Goal: Task Accomplishment & Management: Complete application form

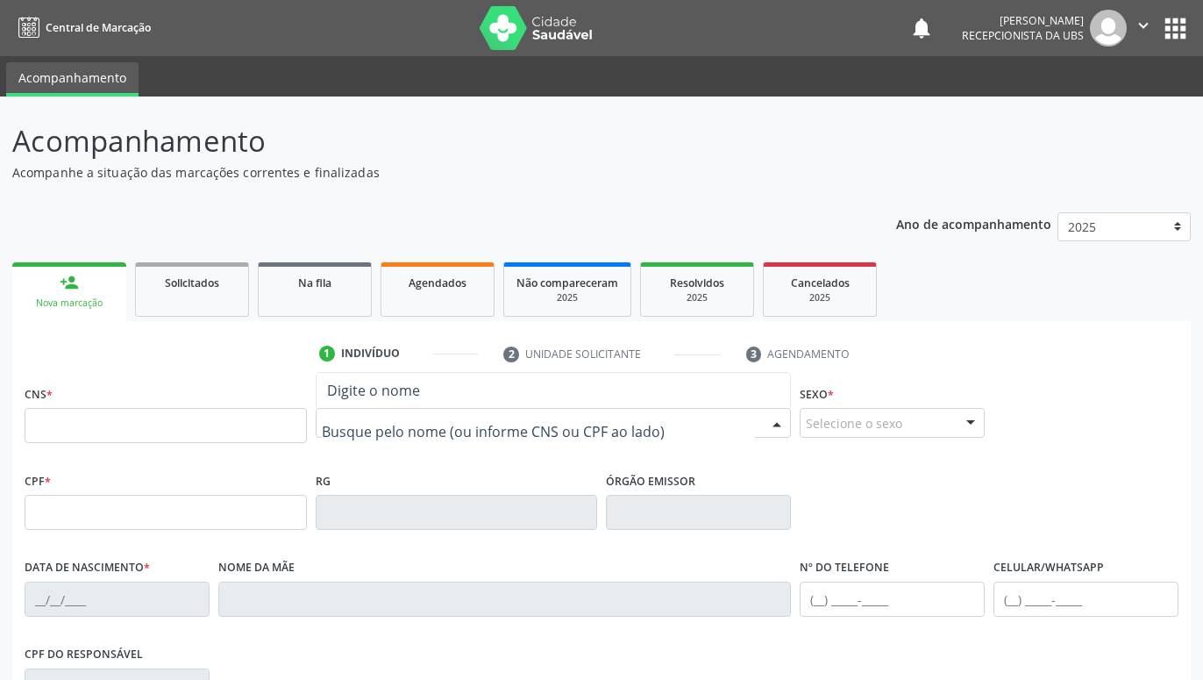
paste input "[PERSON_NAME] Honorato"
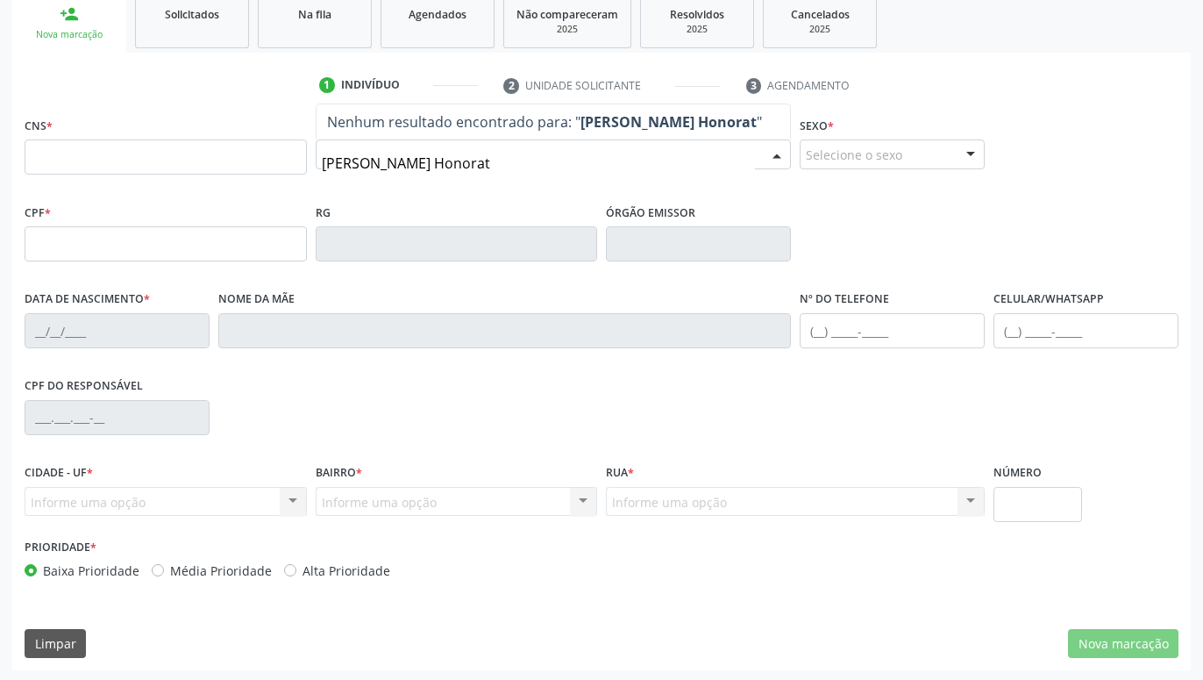
scroll to position [179, 0]
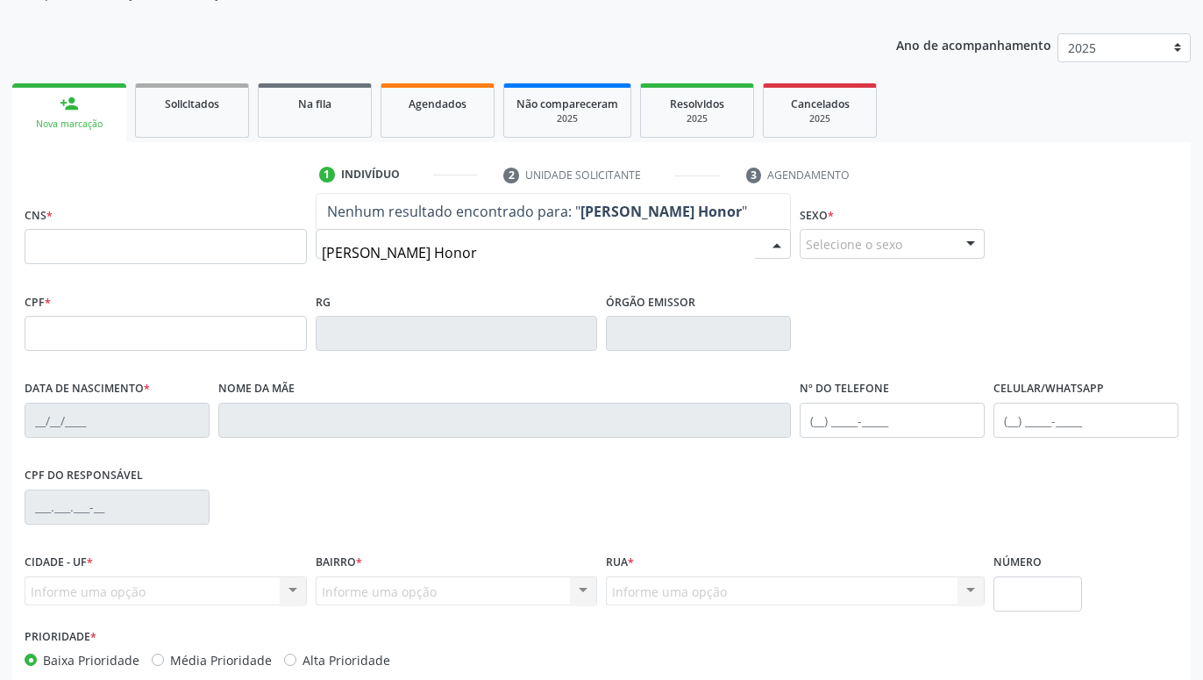
type input "[PERSON_NAME]"
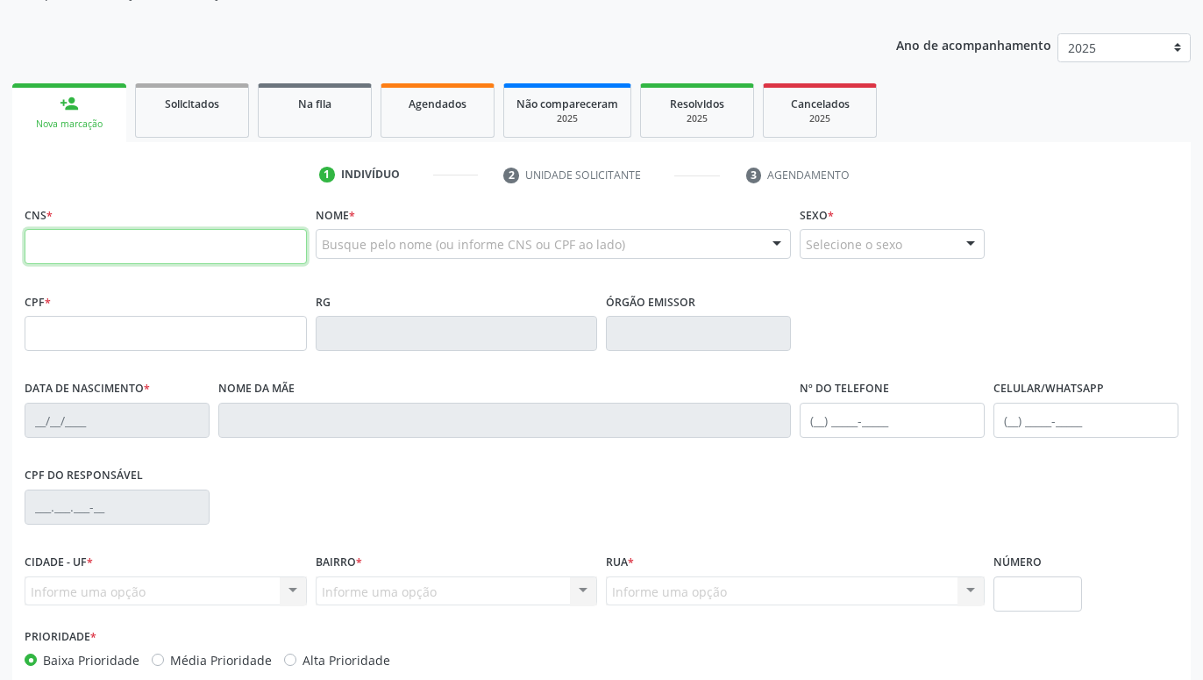
click at [253, 248] on input "text" at bounding box center [166, 246] width 282 height 35
paste input "700 0051 5879 6704"
type input "700 0051 5879 6704"
type input "006.302.644-90"
type input "1[DATE]"
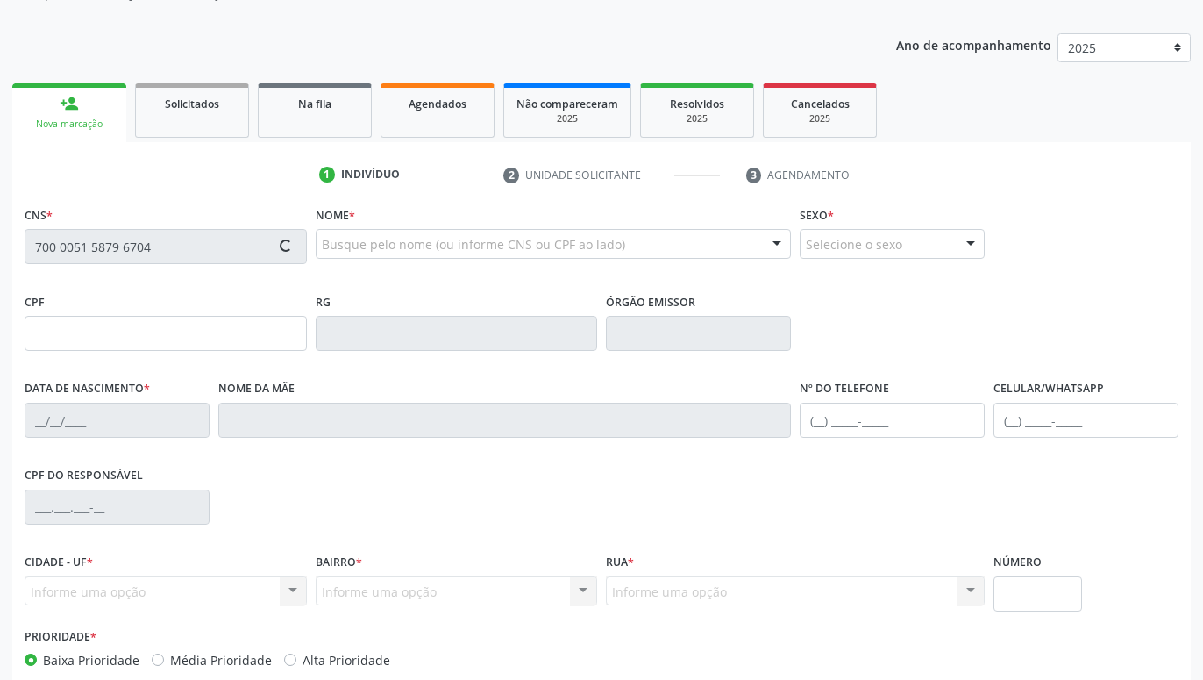
type input "[PERSON_NAME]"
type input "[PHONE_NUMBER]"
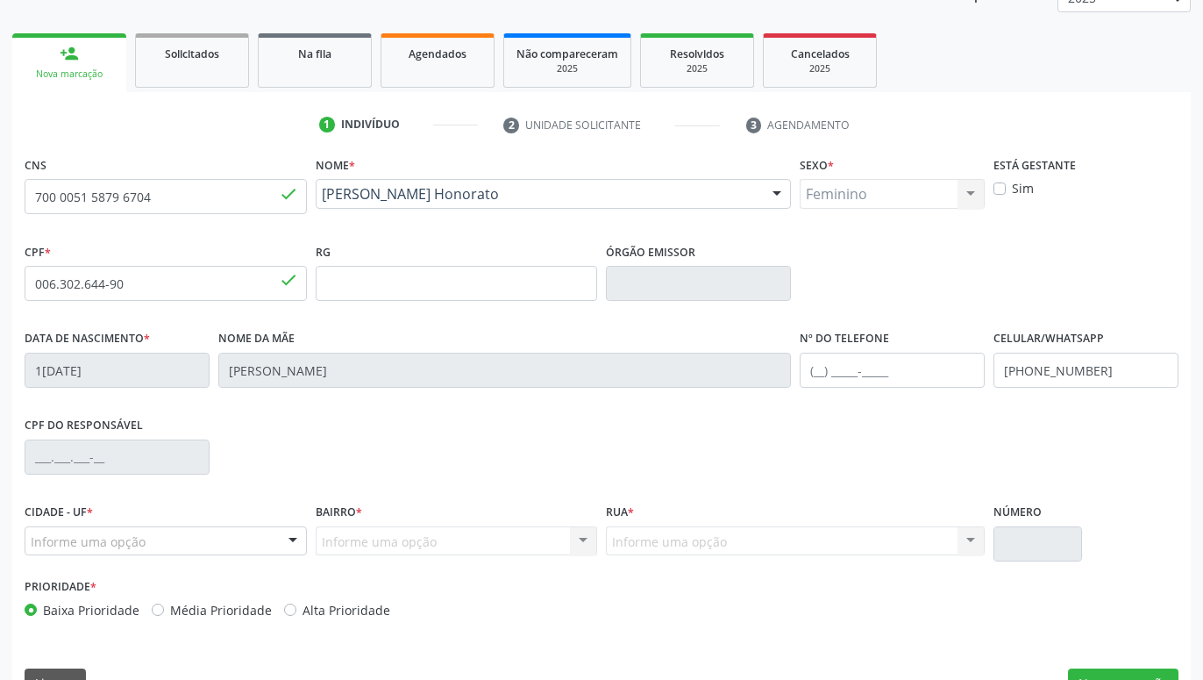
scroll to position [271, 0]
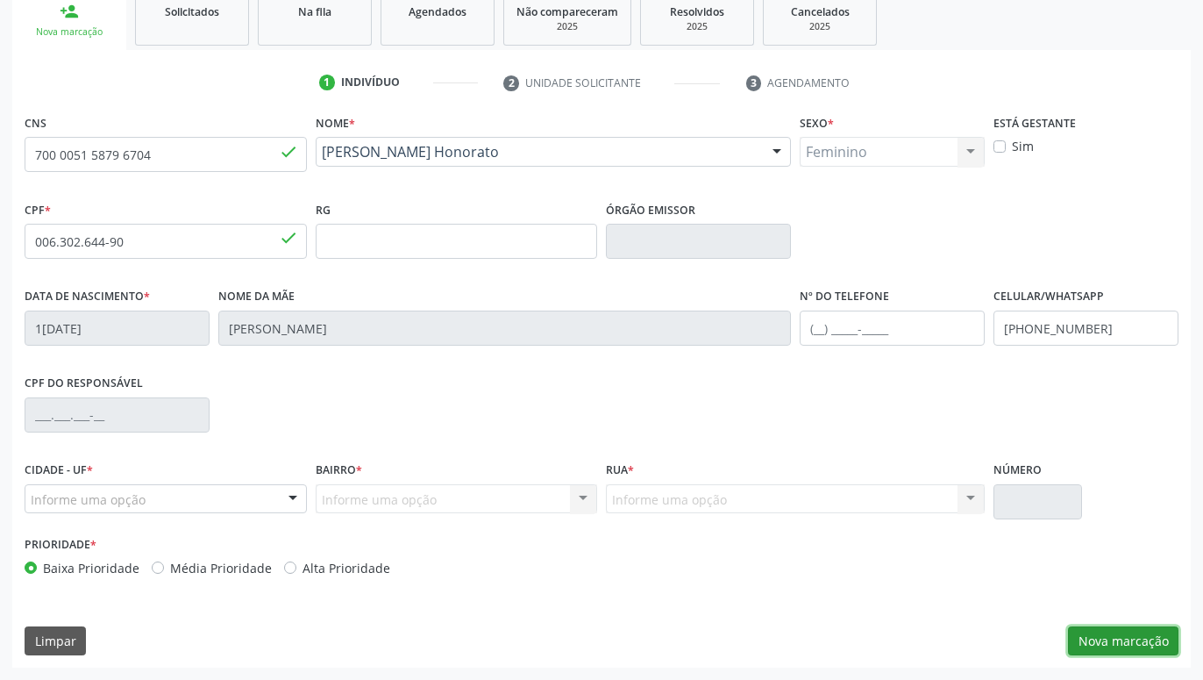
click at [1134, 648] on button "Nova marcação" at bounding box center [1123, 641] width 111 height 30
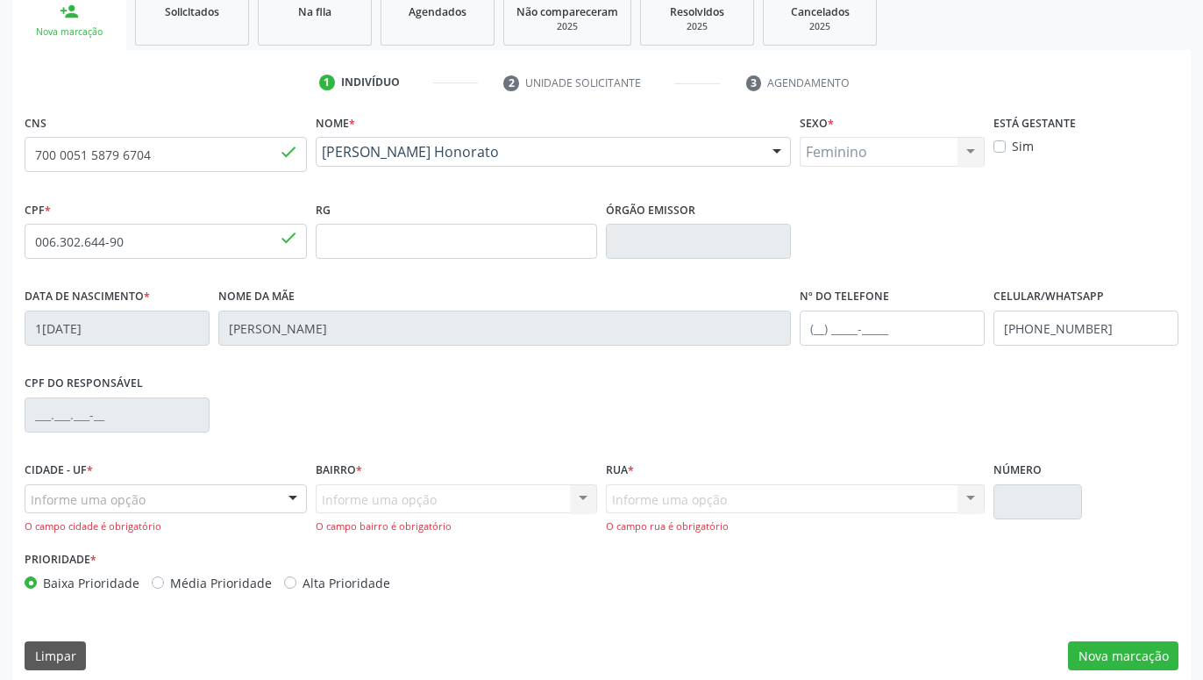
click at [261, 503] on div "Informe uma opção" at bounding box center [166, 499] width 282 height 30
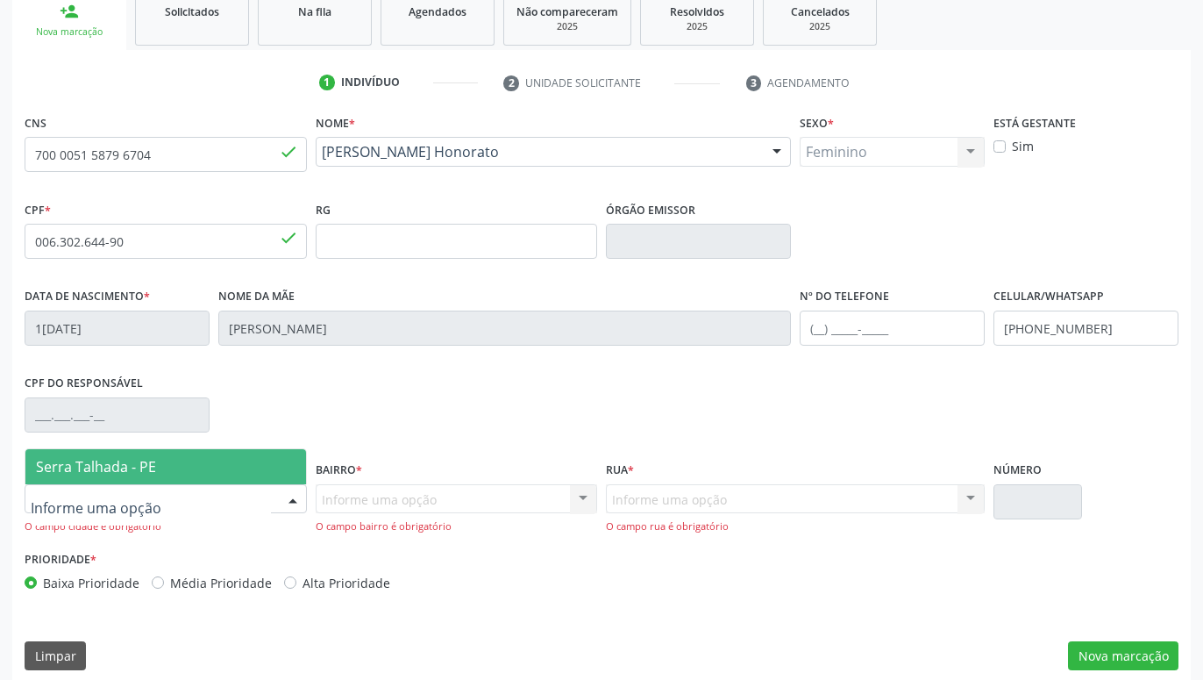
click at [170, 468] on span "Serra Talhada - PE" at bounding box center [165, 466] width 281 height 35
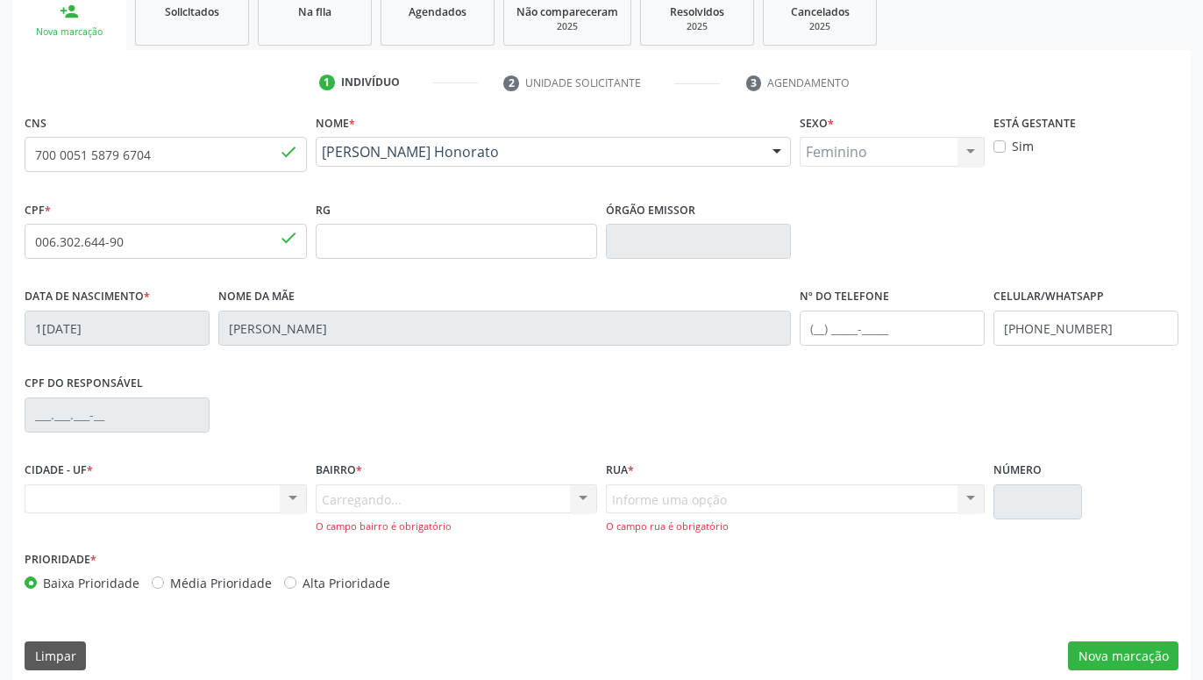
click at [346, 493] on div "Carregando... Nenhum resultado encontrado para: " " Nenhuma opção encontrada. D…" at bounding box center [457, 509] width 282 height 50
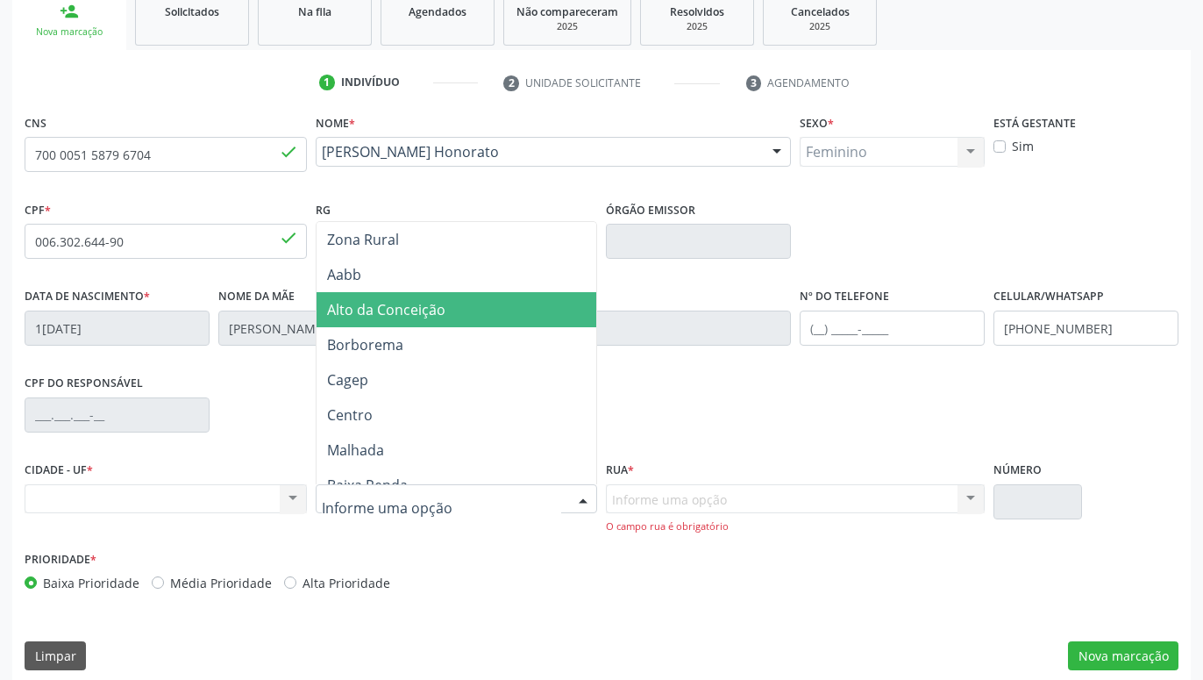
click at [409, 311] on span "Alto da Conceição" at bounding box center [386, 309] width 118 height 19
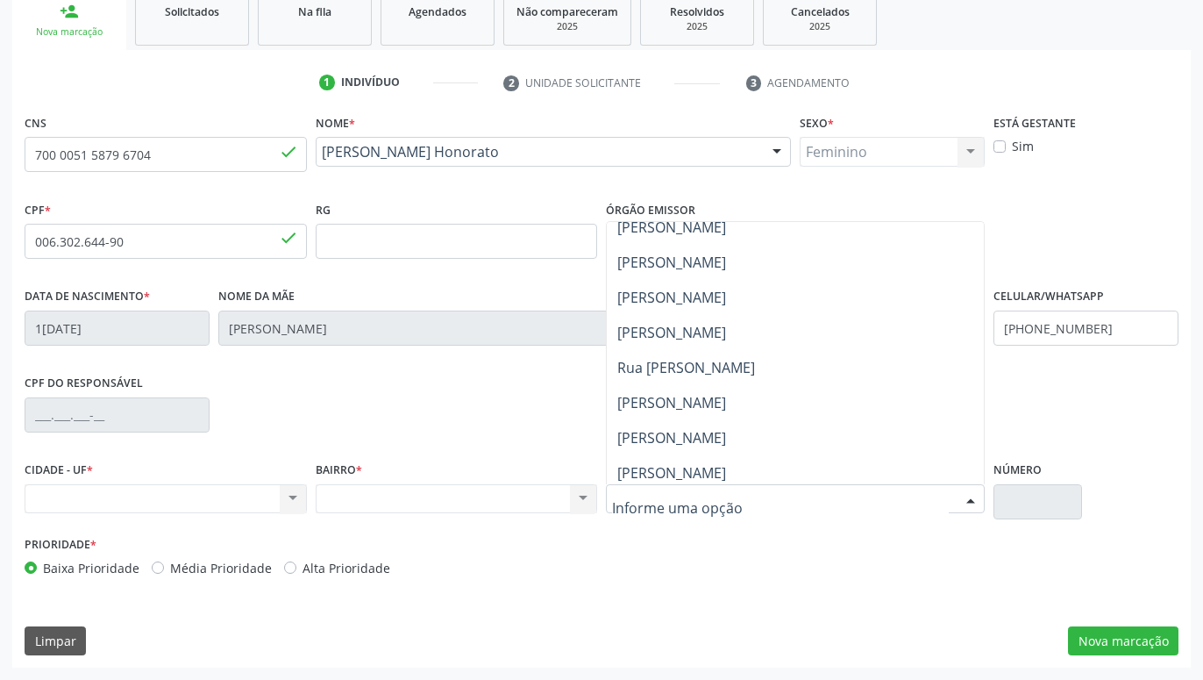
scroll to position [579, 0]
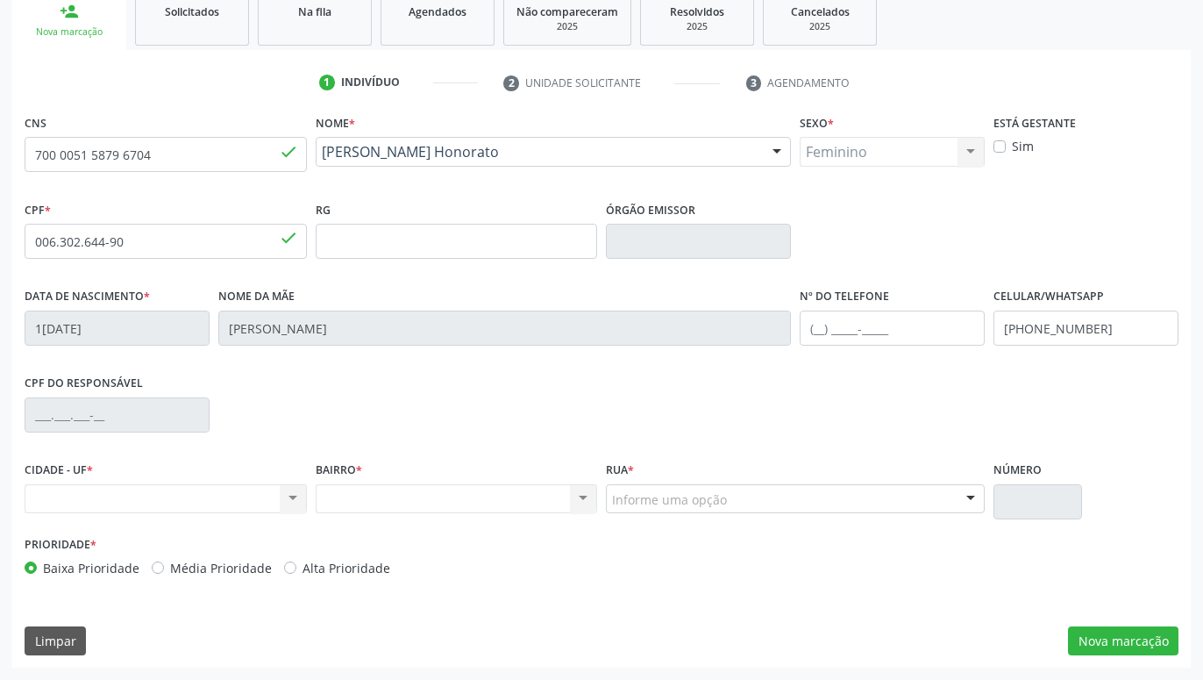
click at [510, 503] on div "Nenhum resultado encontrado para: " " Não há nenhuma opção para ser exibida." at bounding box center [457, 499] width 282 height 30
click at [510, 501] on div "Nenhum resultado encontrado para: " " Não há nenhuma opção para ser exibida." at bounding box center [457, 499] width 282 height 30
click at [1095, 632] on button "Nova marcação" at bounding box center [1123, 641] width 111 height 30
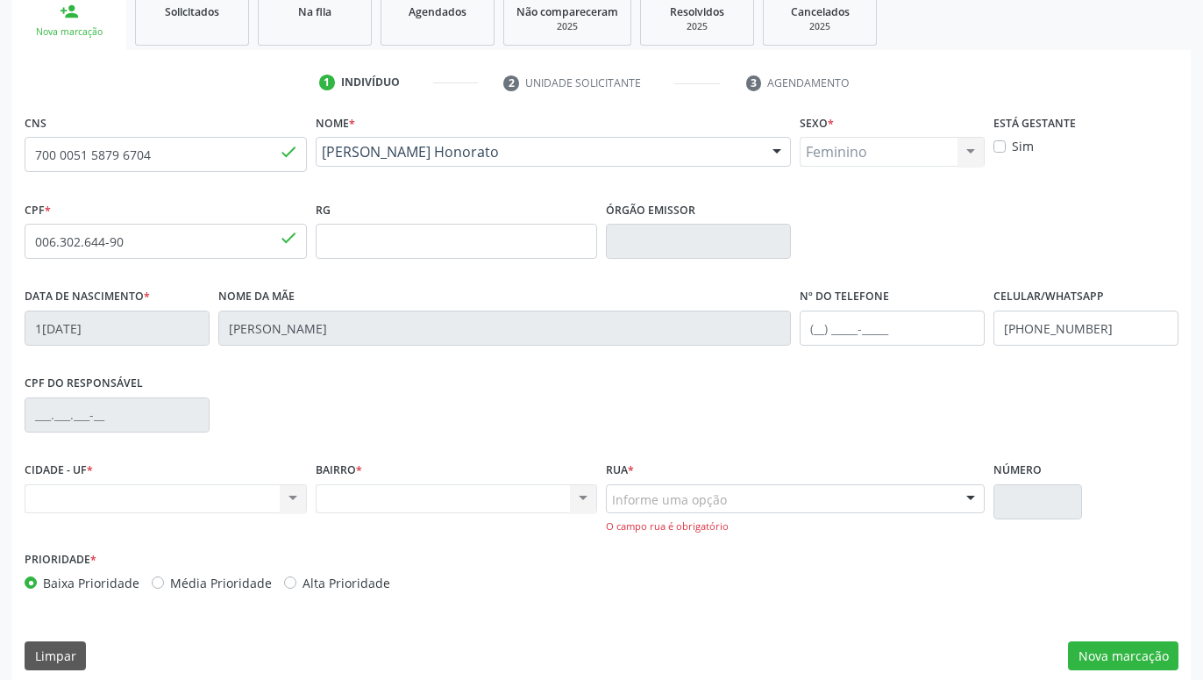
click at [903, 504] on div "Informe uma opção" at bounding box center [795, 499] width 379 height 30
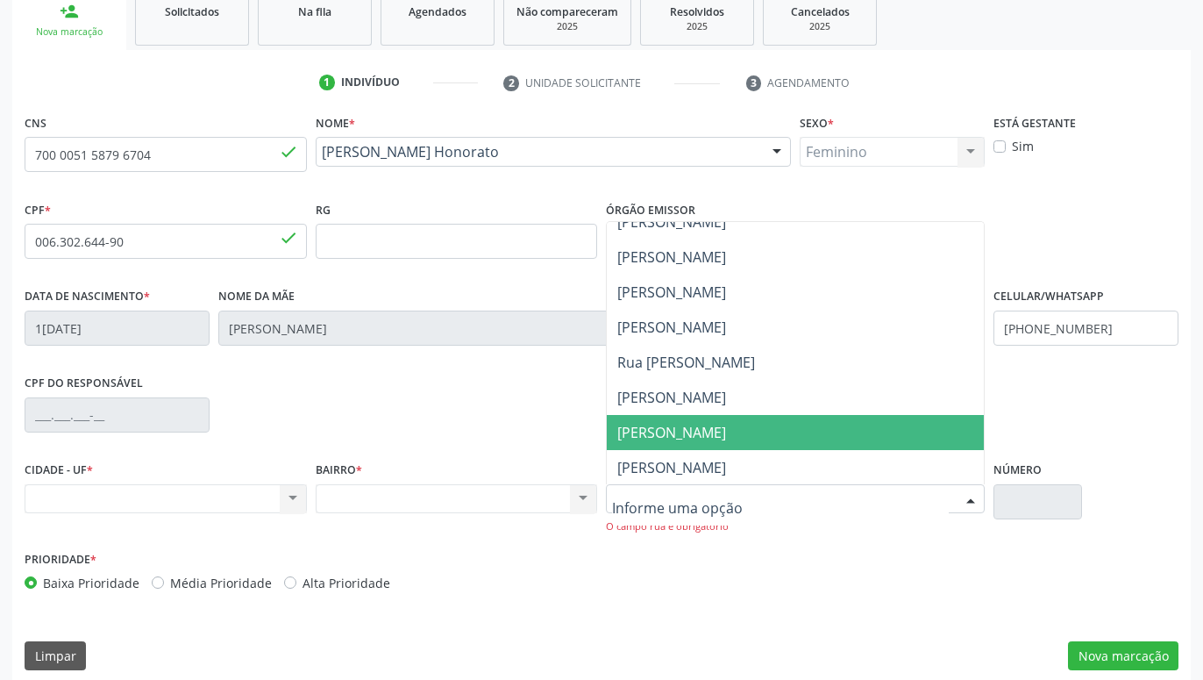
scroll to position [931, 0]
click at [814, 420] on span "fora de area" at bounding box center [795, 431] width 377 height 35
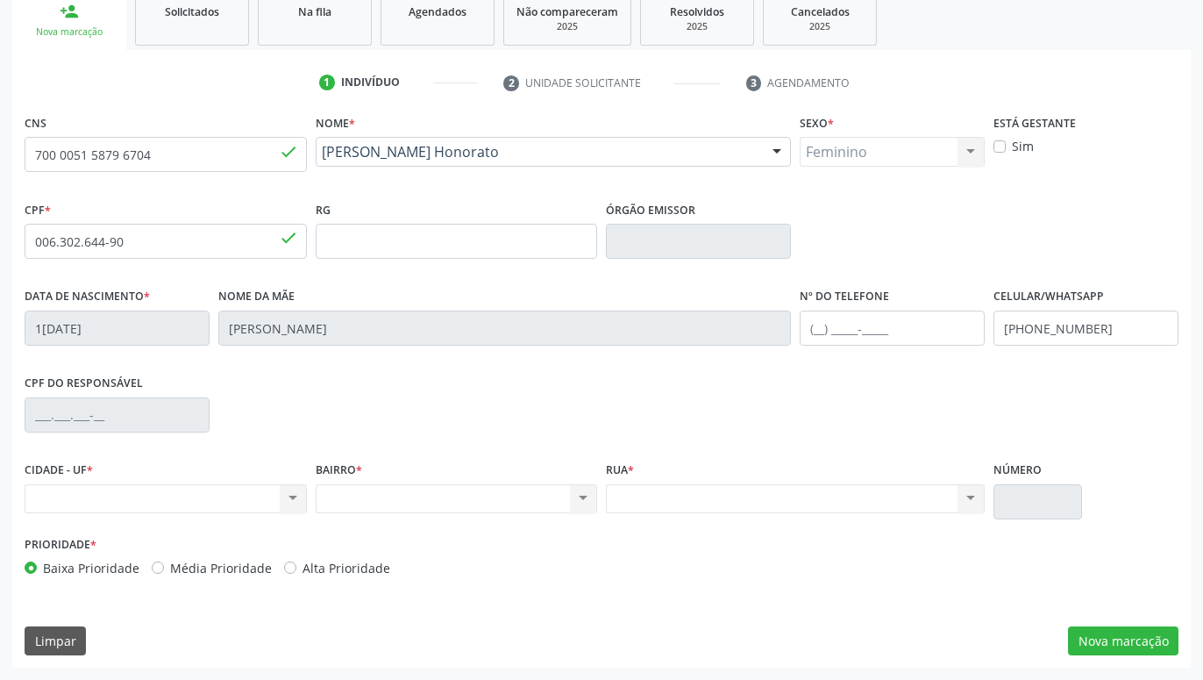
click at [533, 497] on div "Nenhum resultado encontrado para: " " Não há nenhuma opção para ser exibida." at bounding box center [457, 499] width 282 height 30
click at [1112, 637] on button "Nova marcação" at bounding box center [1123, 641] width 111 height 30
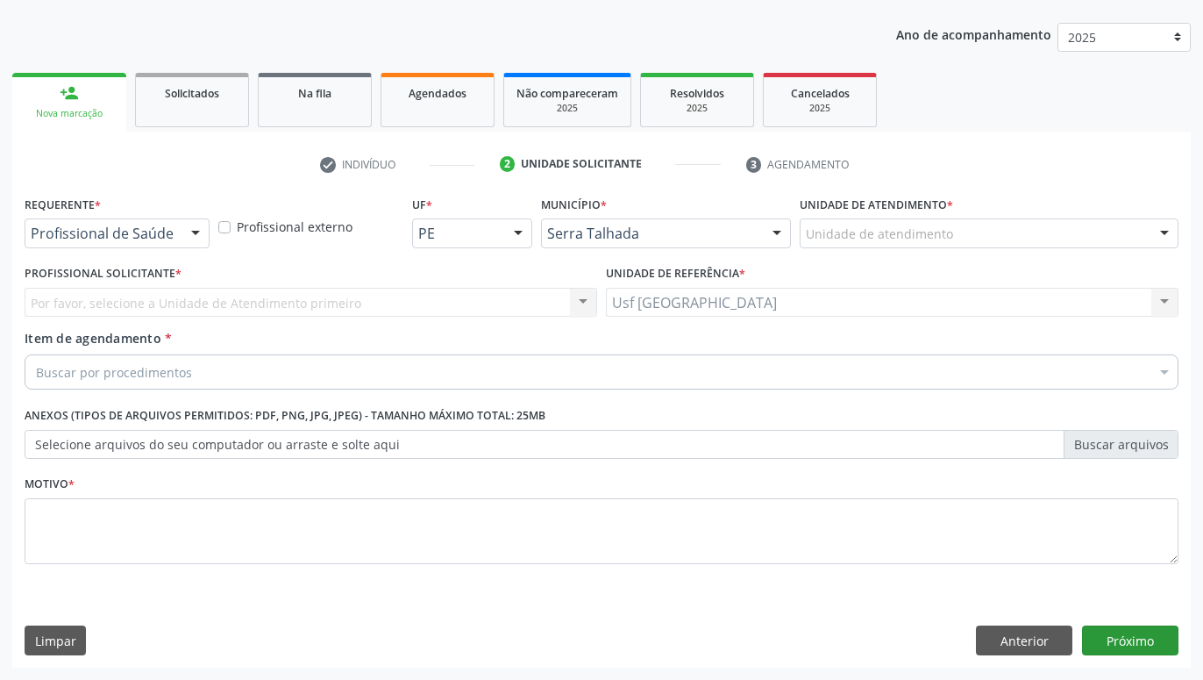
scroll to position [189, 0]
click at [193, 232] on div at bounding box center [195, 234] width 26 height 30
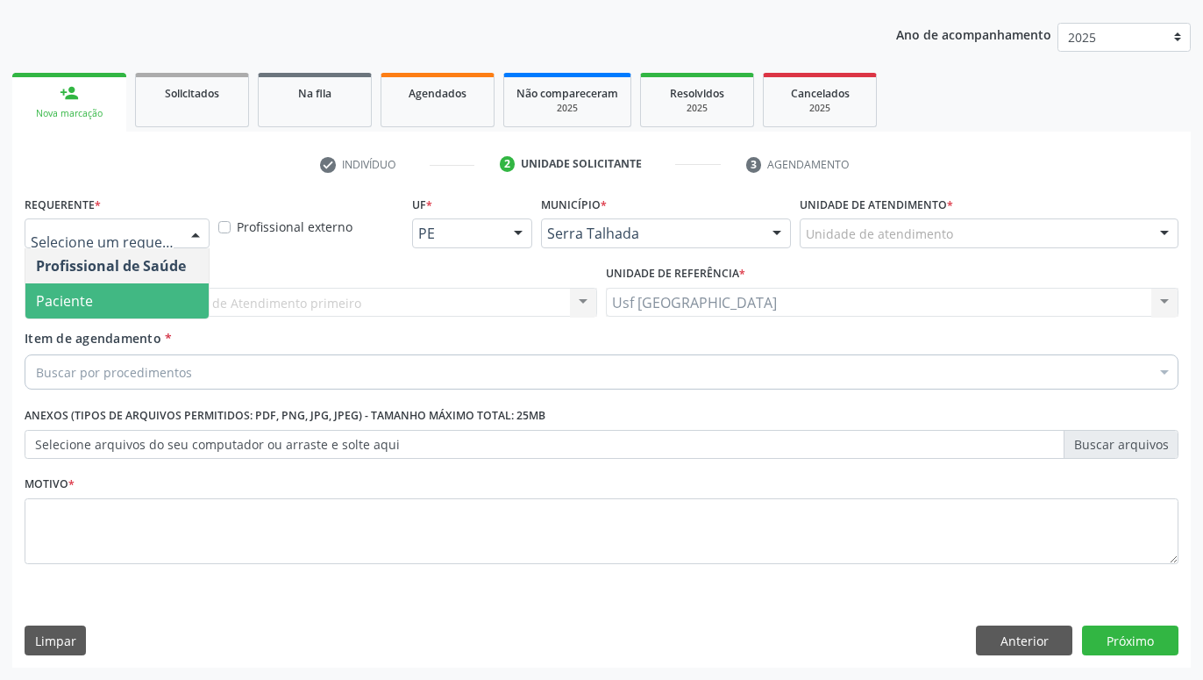
click at [89, 291] on span "Paciente" at bounding box center [64, 300] width 57 height 19
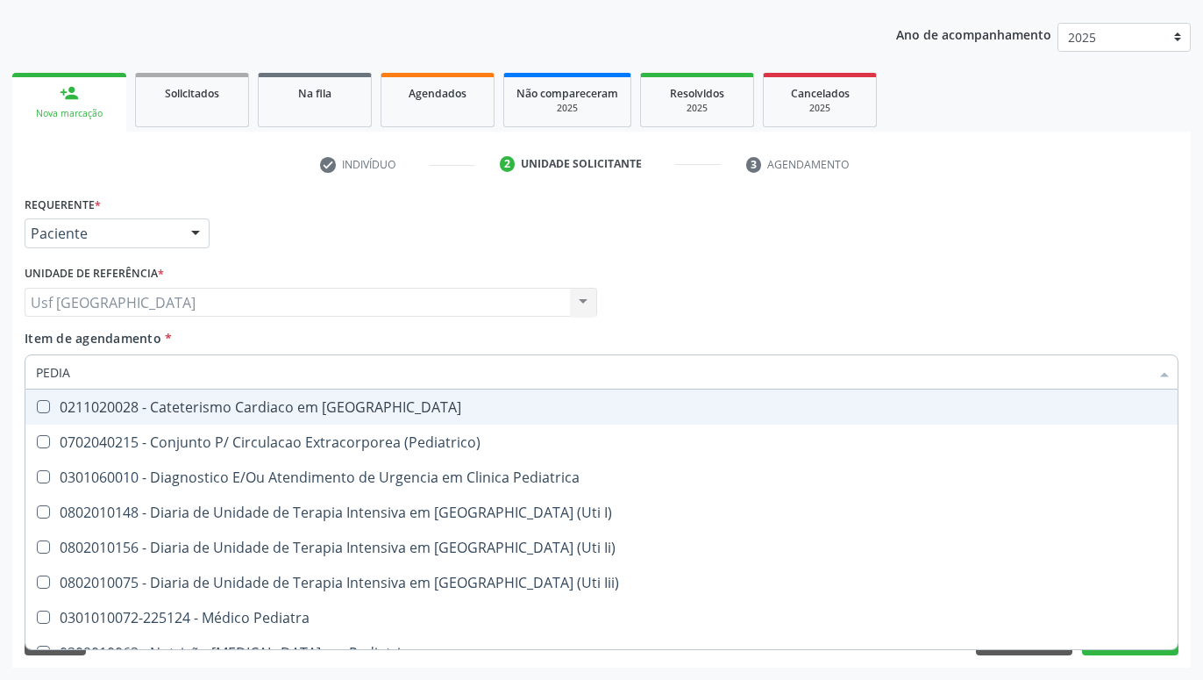
type input "PEDIAT"
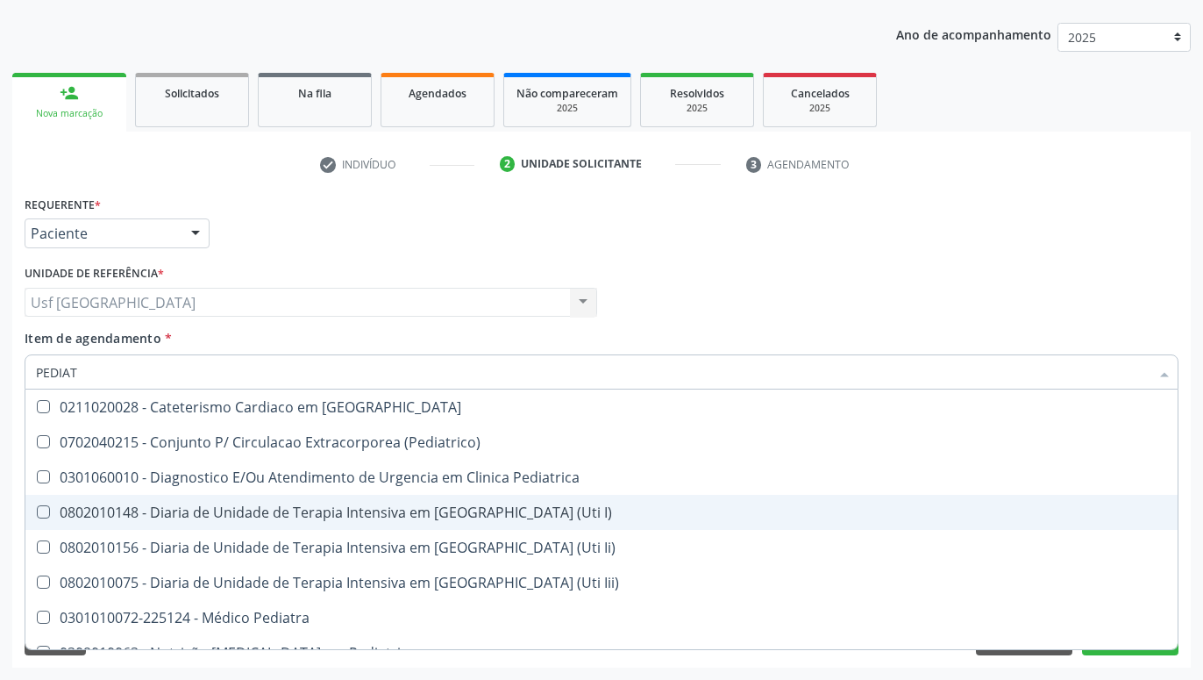
scroll to position [90, 0]
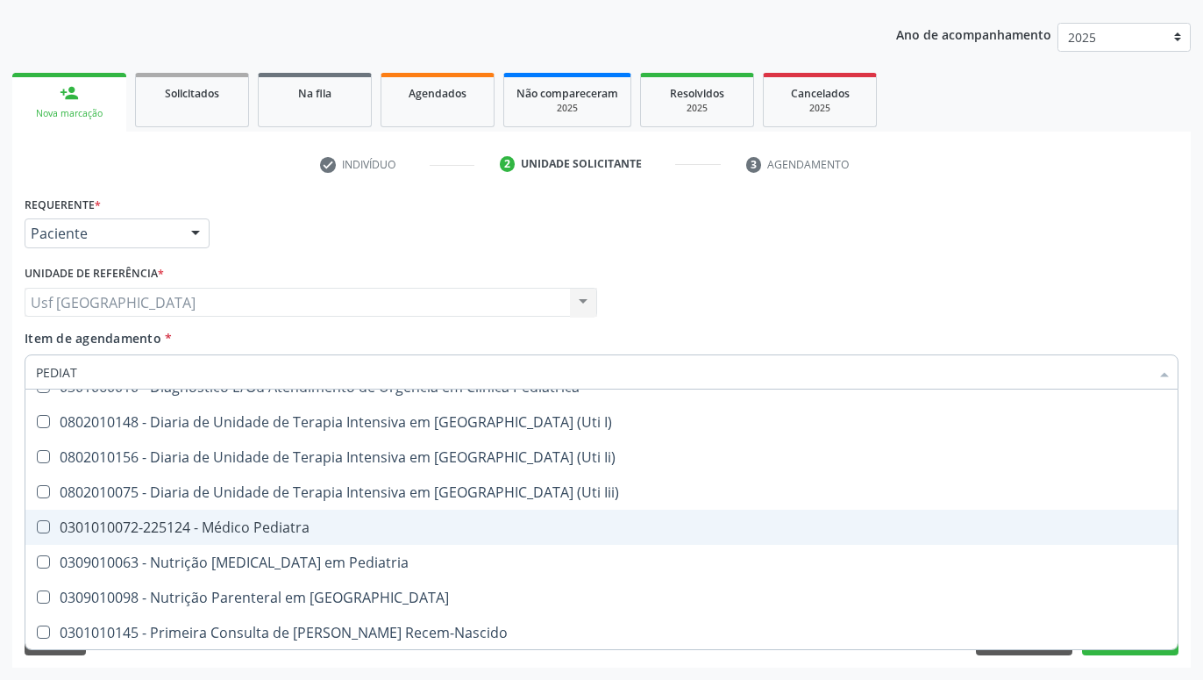
click at [260, 525] on div "0301010072-225124 - Médico Pediatra" at bounding box center [601, 527] width 1131 height 14
checkbox Pediatra "true"
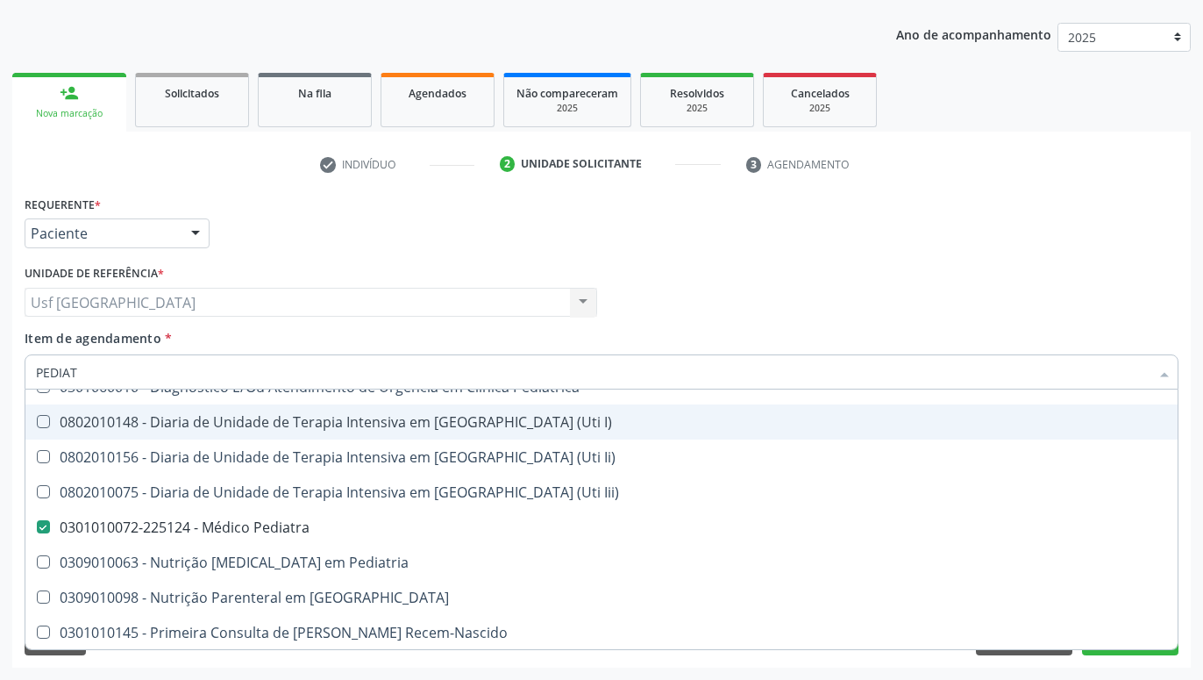
click at [913, 209] on div "Requerente * Paciente Profissional de Saúde Paciente Nenhum resultado encontrad…" at bounding box center [601, 225] width 1163 height 68
checkbox \(Pediatrico\) "true"
checkbox Pediatra "false"
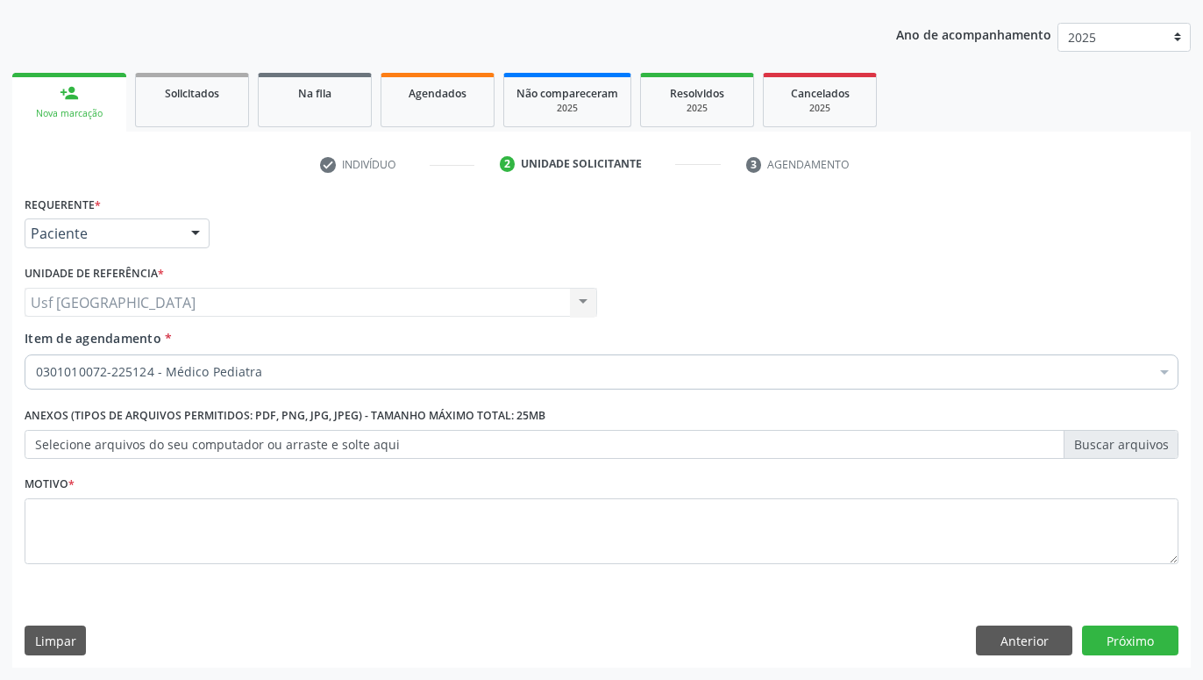
scroll to position [0, 0]
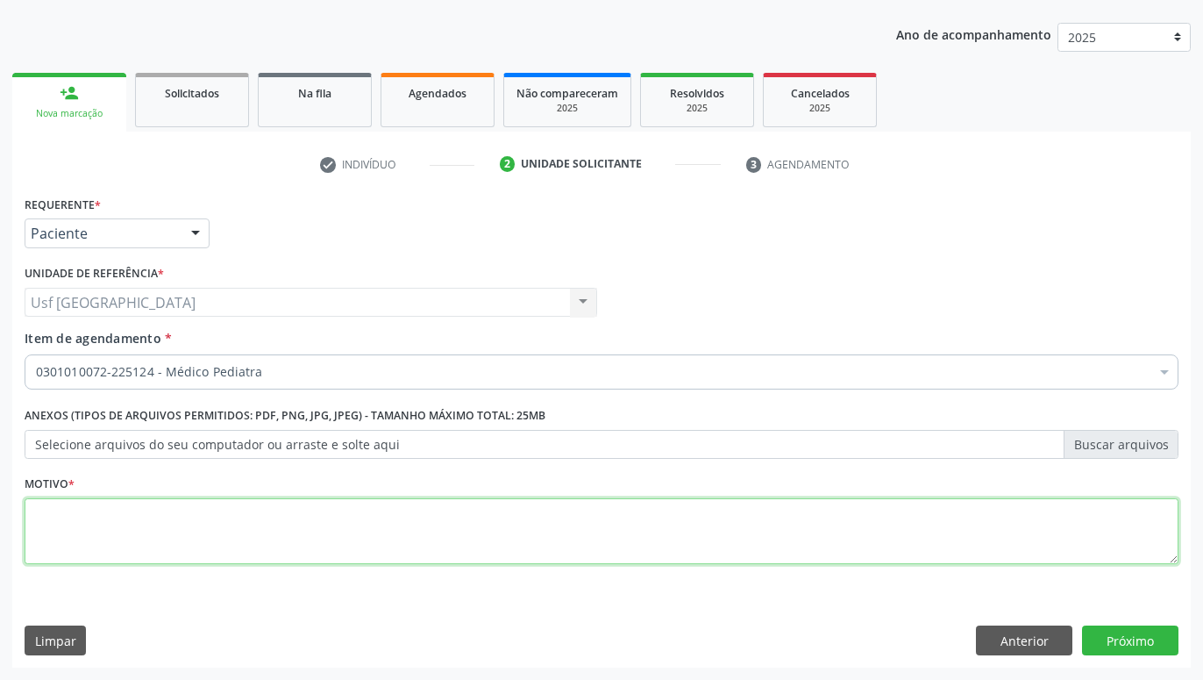
click at [448, 530] on textarea at bounding box center [602, 531] width 1154 height 67
type textarea "."
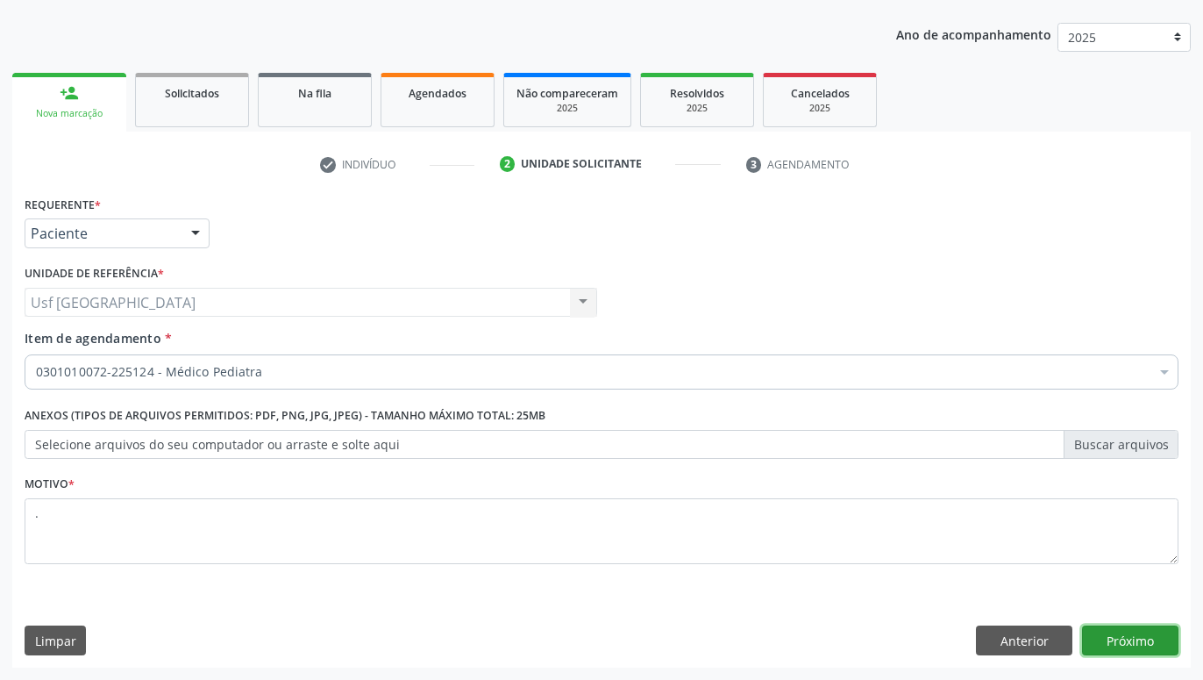
click at [1137, 634] on button "Próximo" at bounding box center [1130, 640] width 96 height 30
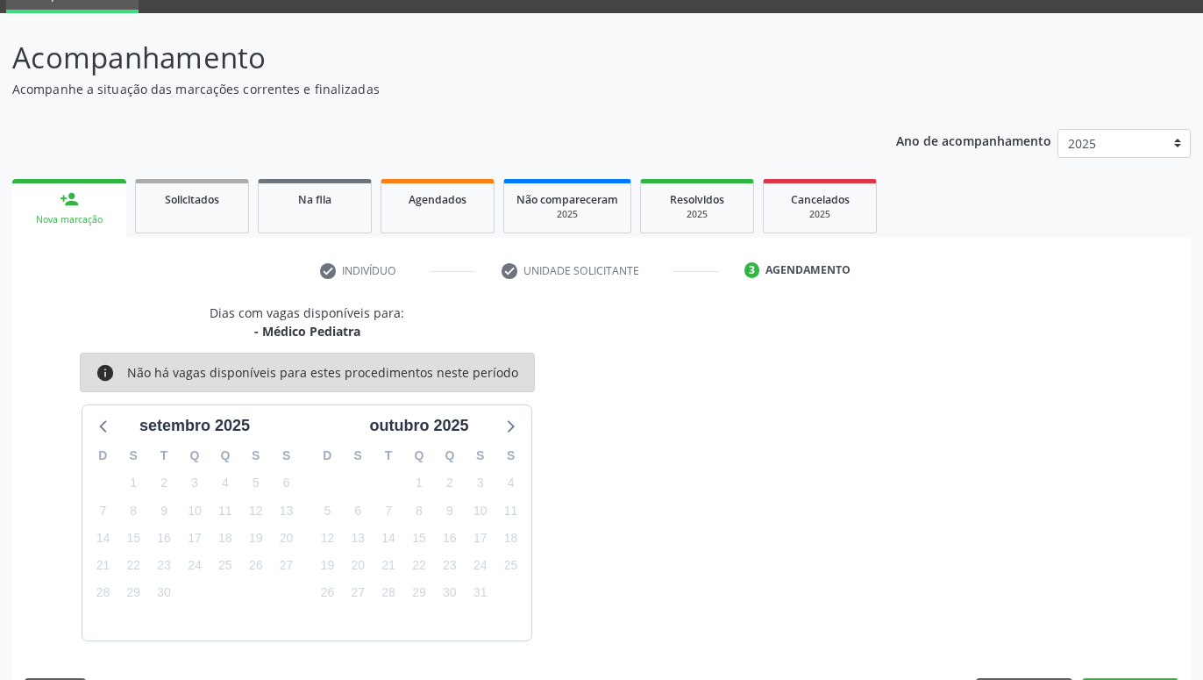
scroll to position [135, 0]
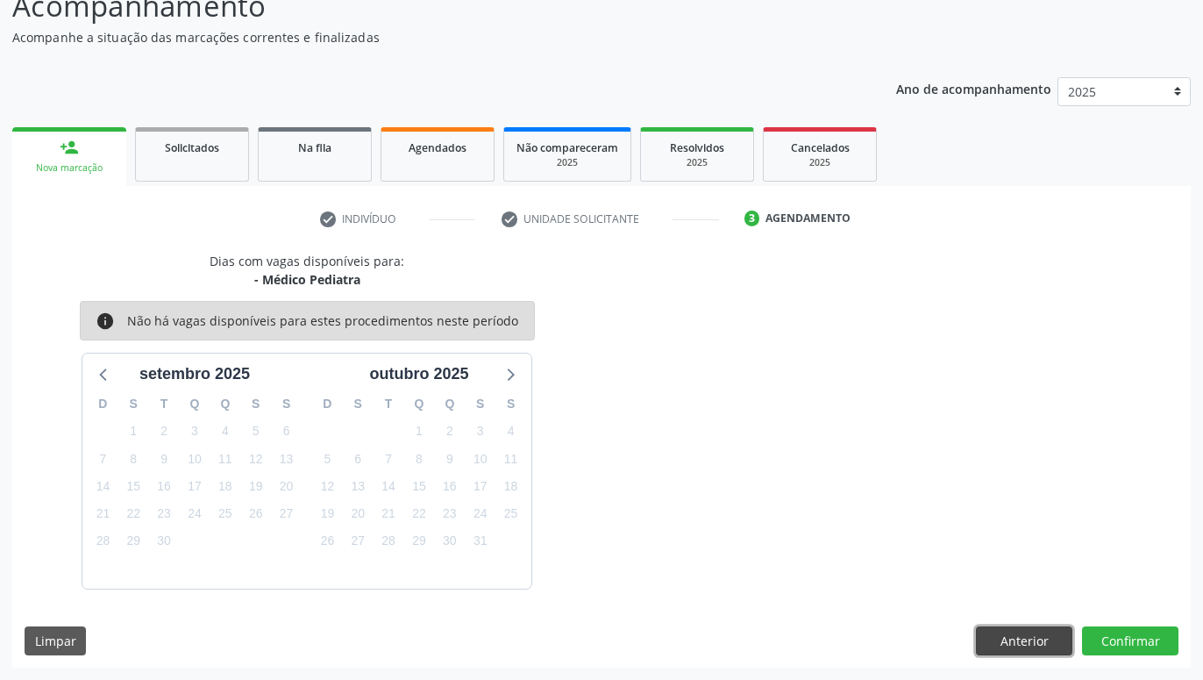
click at [1046, 641] on button "Anterior" at bounding box center [1024, 641] width 96 height 30
